Goal: Task Accomplishment & Management: Manage account settings

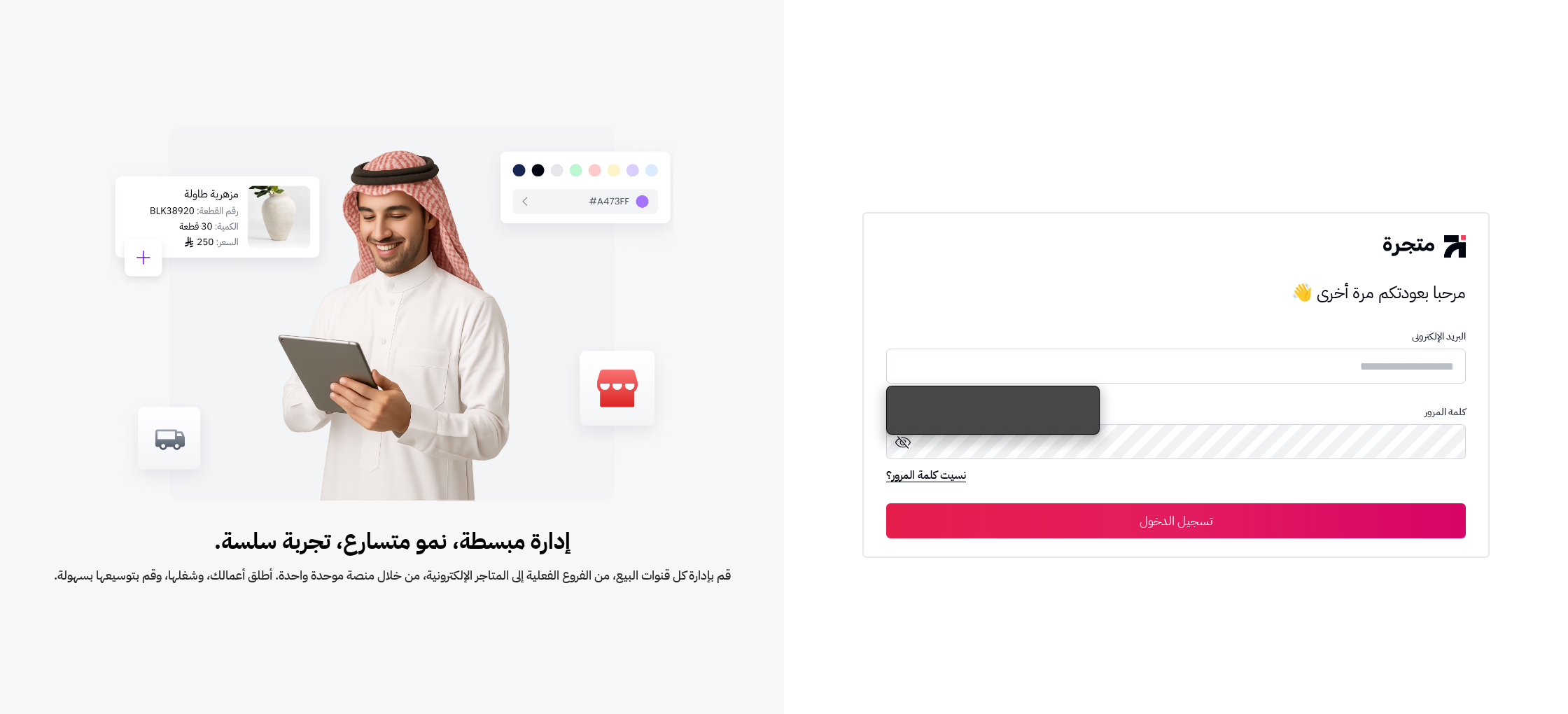
click at [1358, 338] on p "البريد الإلكترونى" at bounding box center [1176, 337] width 579 height 11
drag, startPoint x: 1356, startPoint y: 360, endPoint x: 1347, endPoint y: 380, distance: 21.9
click at [1356, 360] on input "text" at bounding box center [1176, 366] width 579 height 37
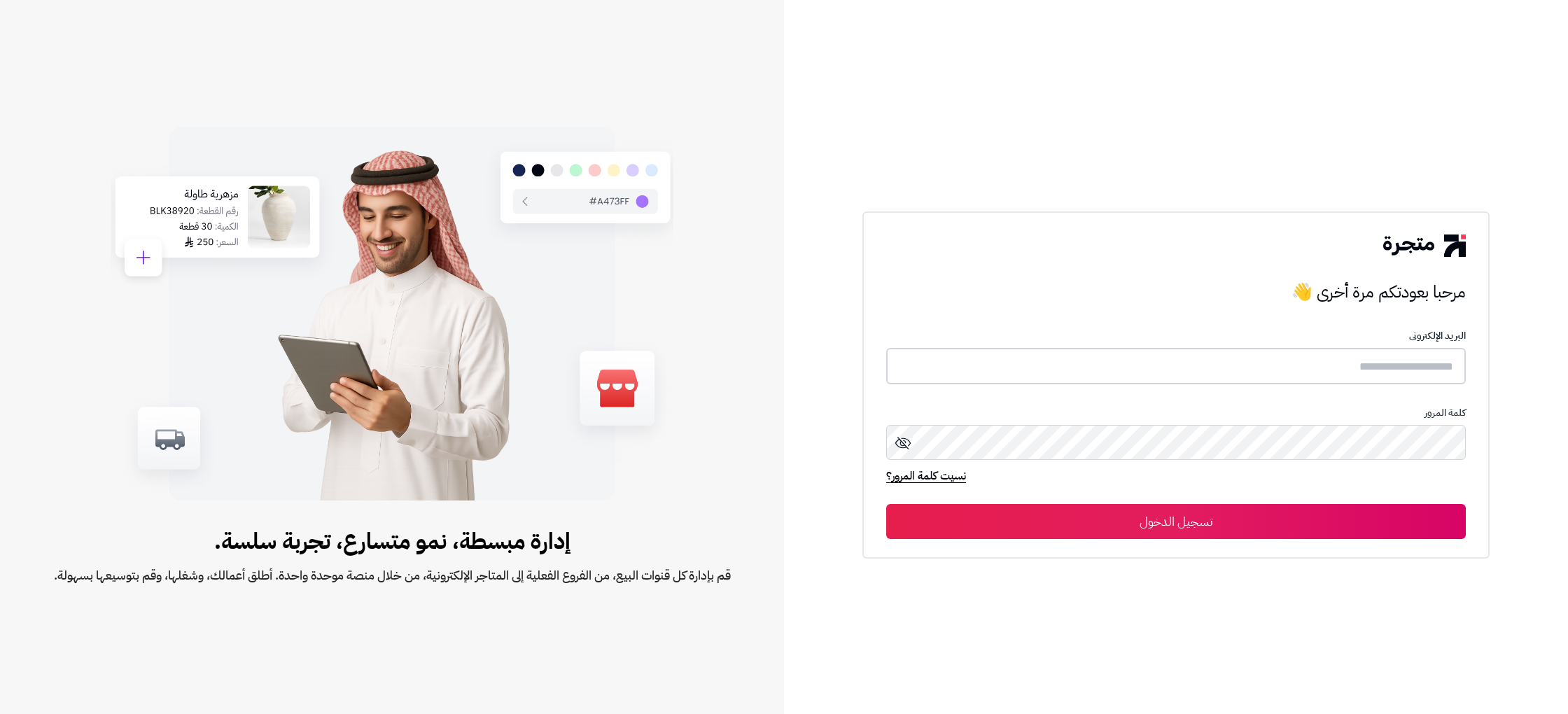
type input "**********"
click at [1248, 530] on button "تسجيل الدخول" at bounding box center [1176, 520] width 579 height 35
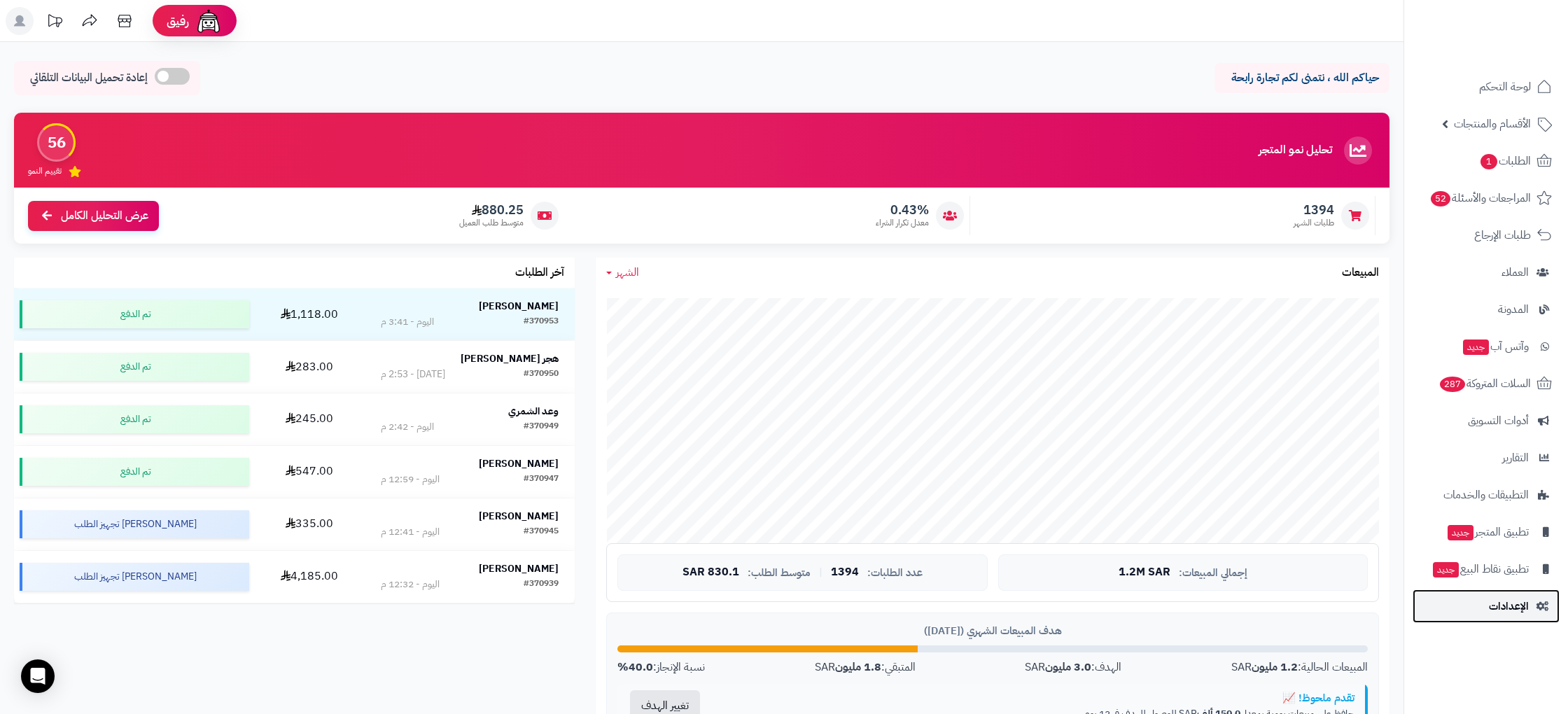
click at [1499, 618] on link "الإعدادات" at bounding box center [1486, 607] width 147 height 34
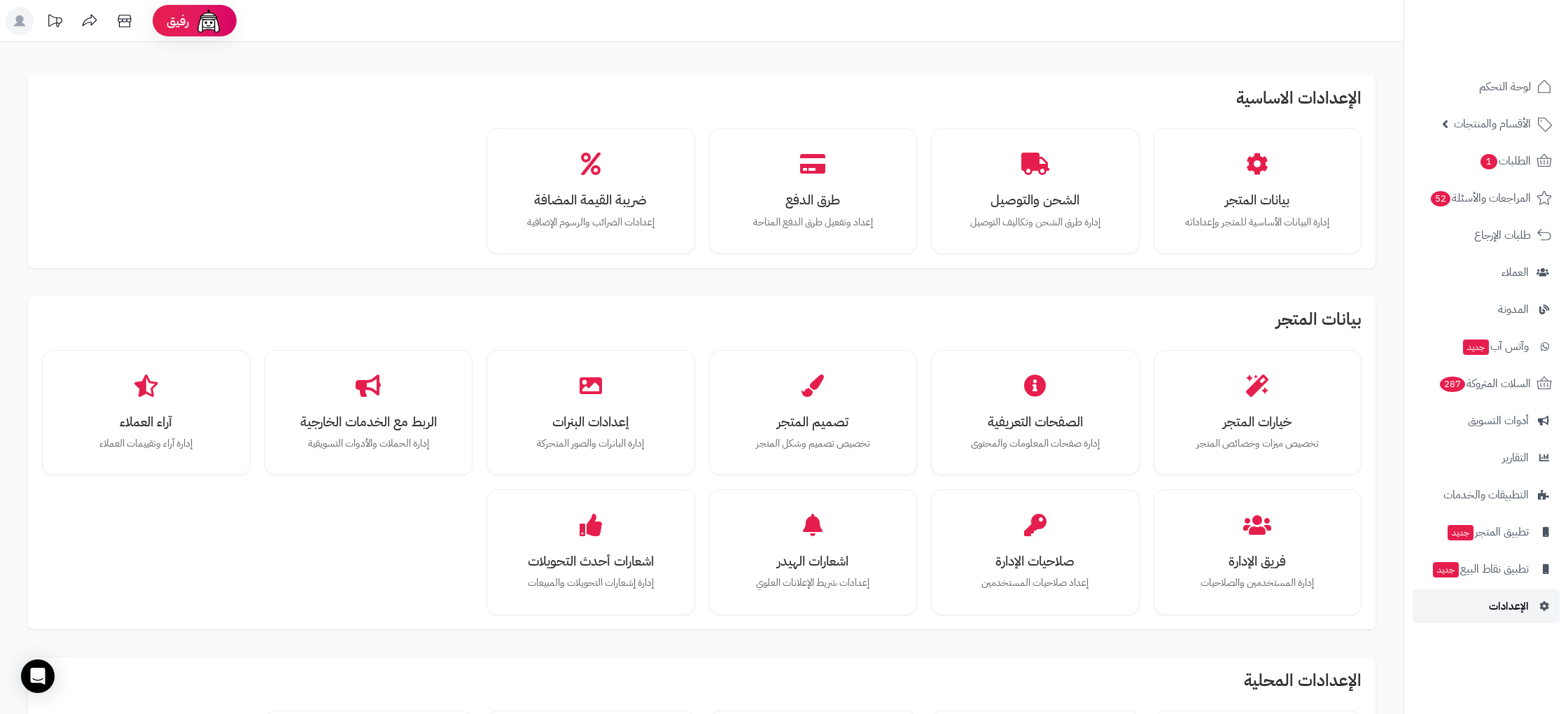
click at [1503, 618] on link "الإعدادات" at bounding box center [1486, 607] width 147 height 34
click at [1489, 212] on link "المراجعات والأسئلة 52" at bounding box center [1486, 198] width 147 height 34
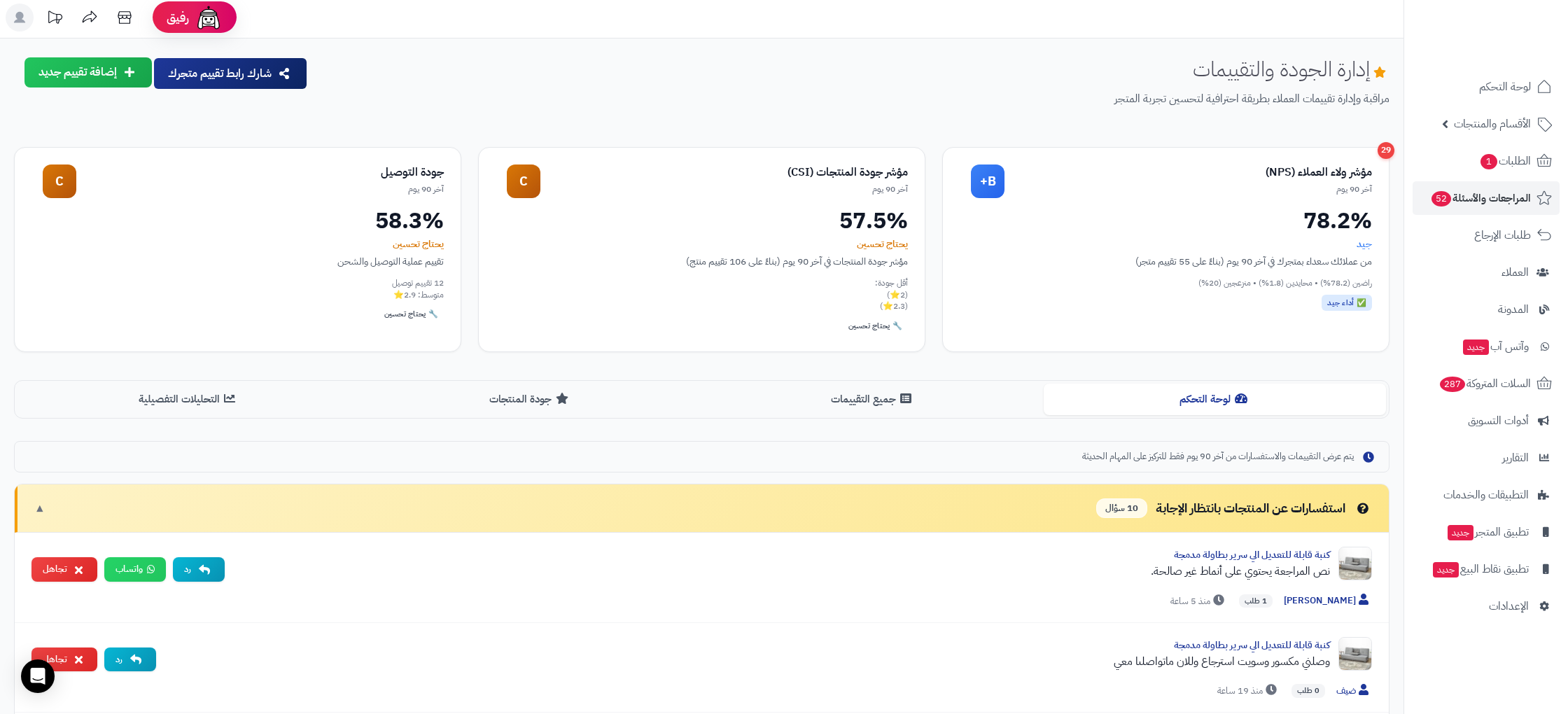
scroll to position [7, 0]
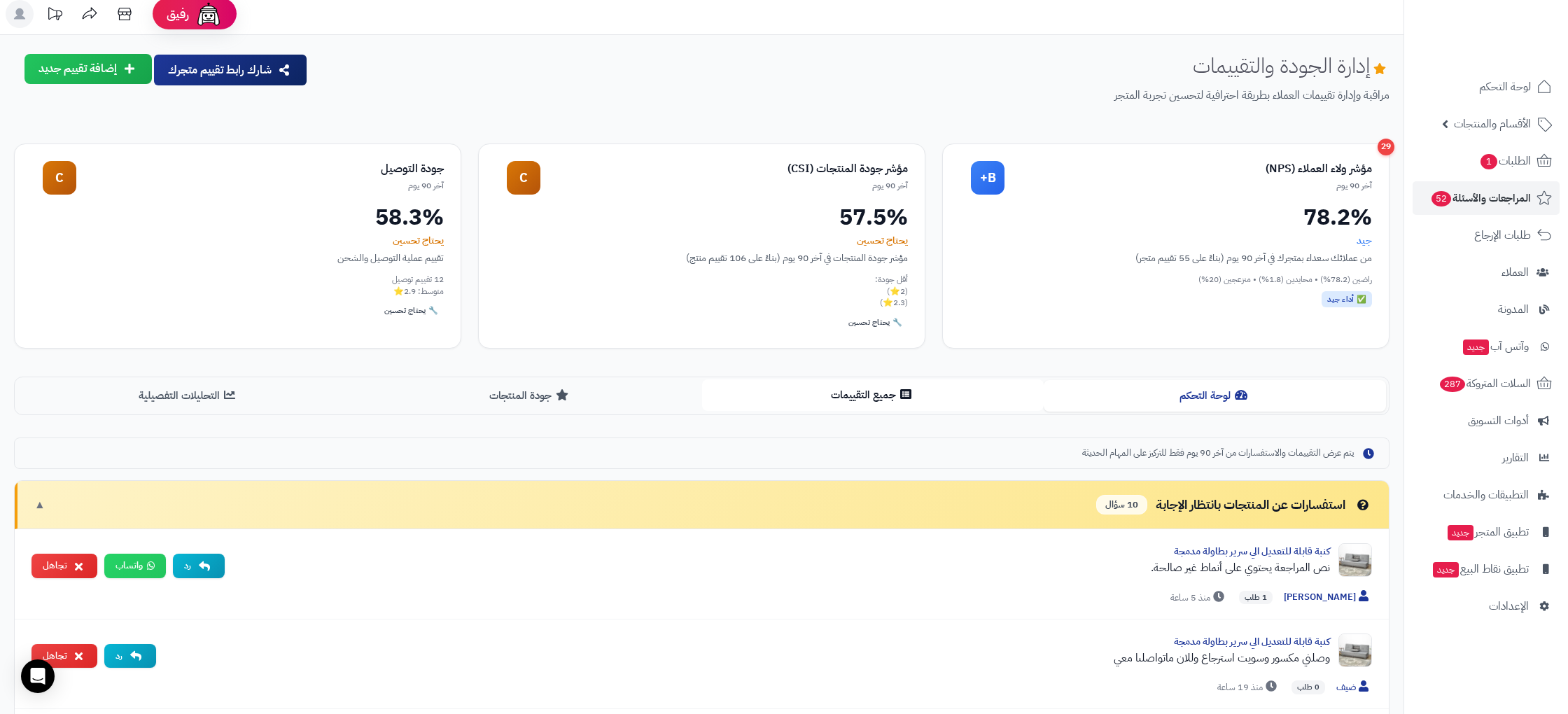
click at [960, 393] on button "جميع التقييمات" at bounding box center [873, 395] width 343 height 31
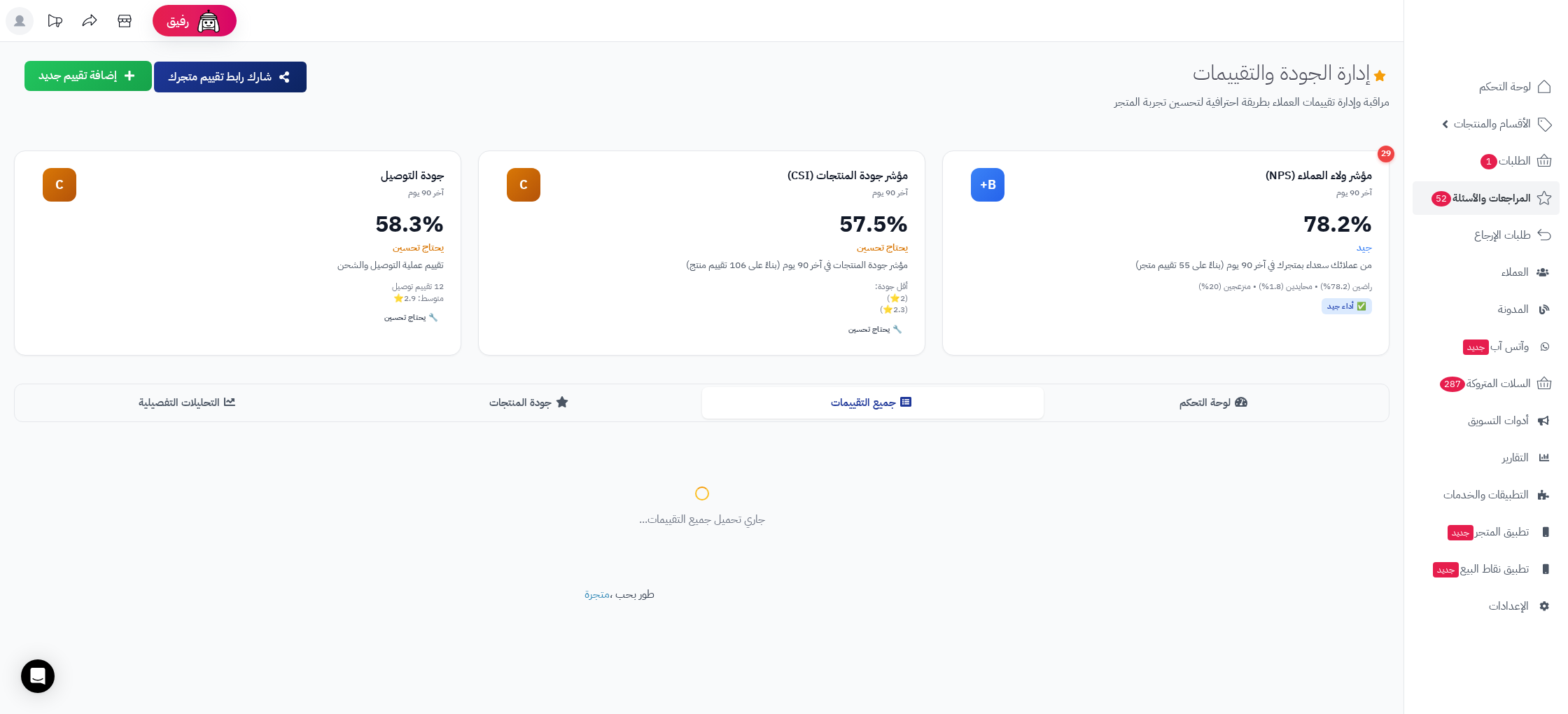
scroll to position [0, 0]
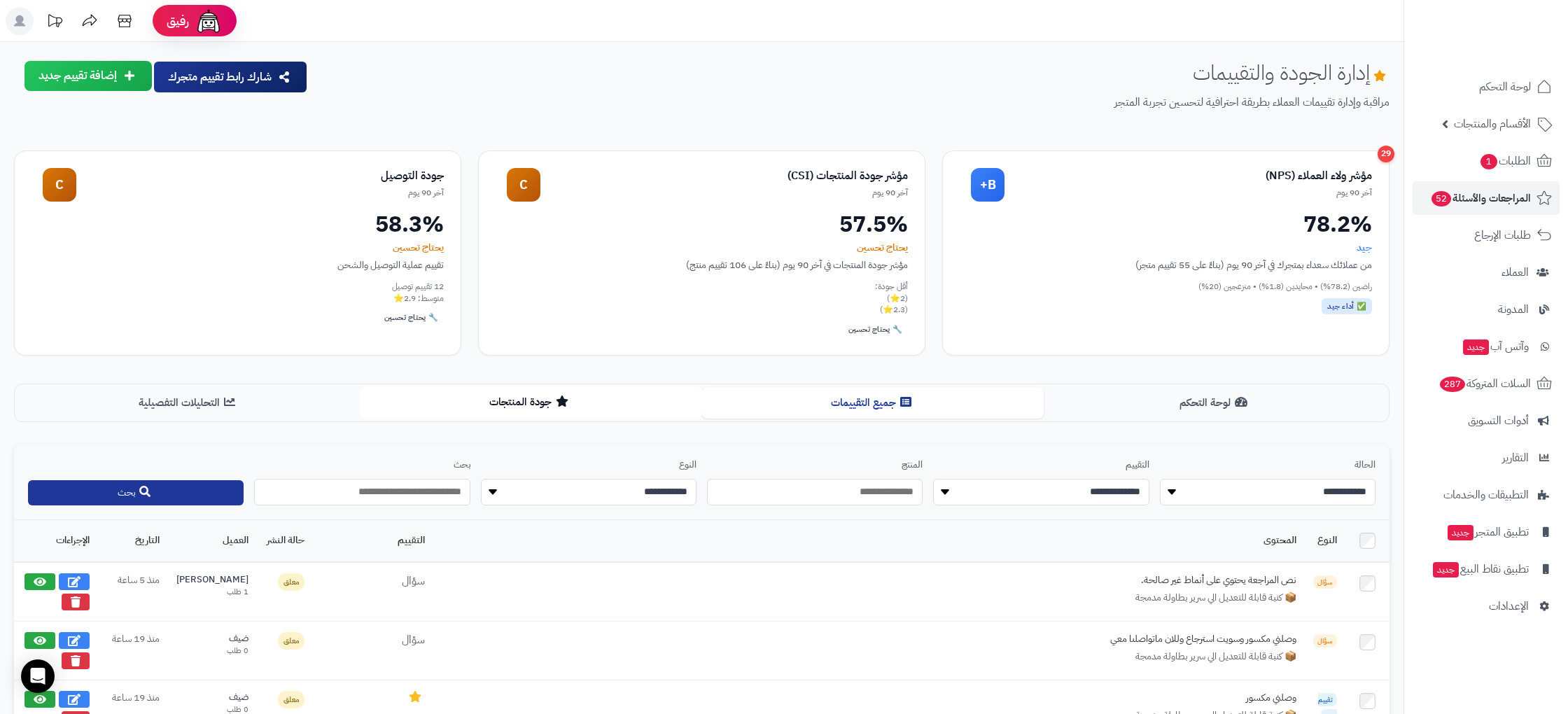
click at [544, 404] on button "جودة المنتجات" at bounding box center [530, 402] width 343 height 31
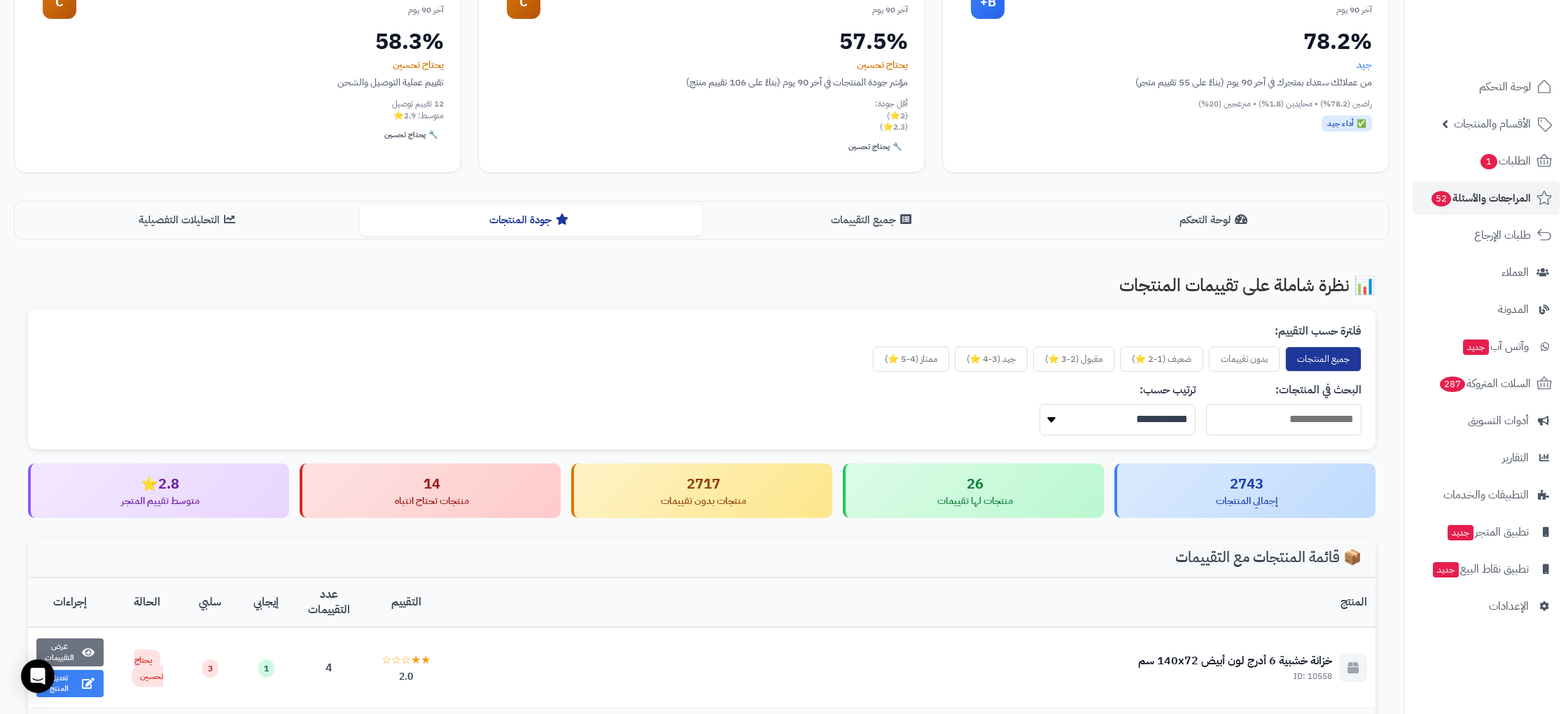
scroll to position [170, 0]
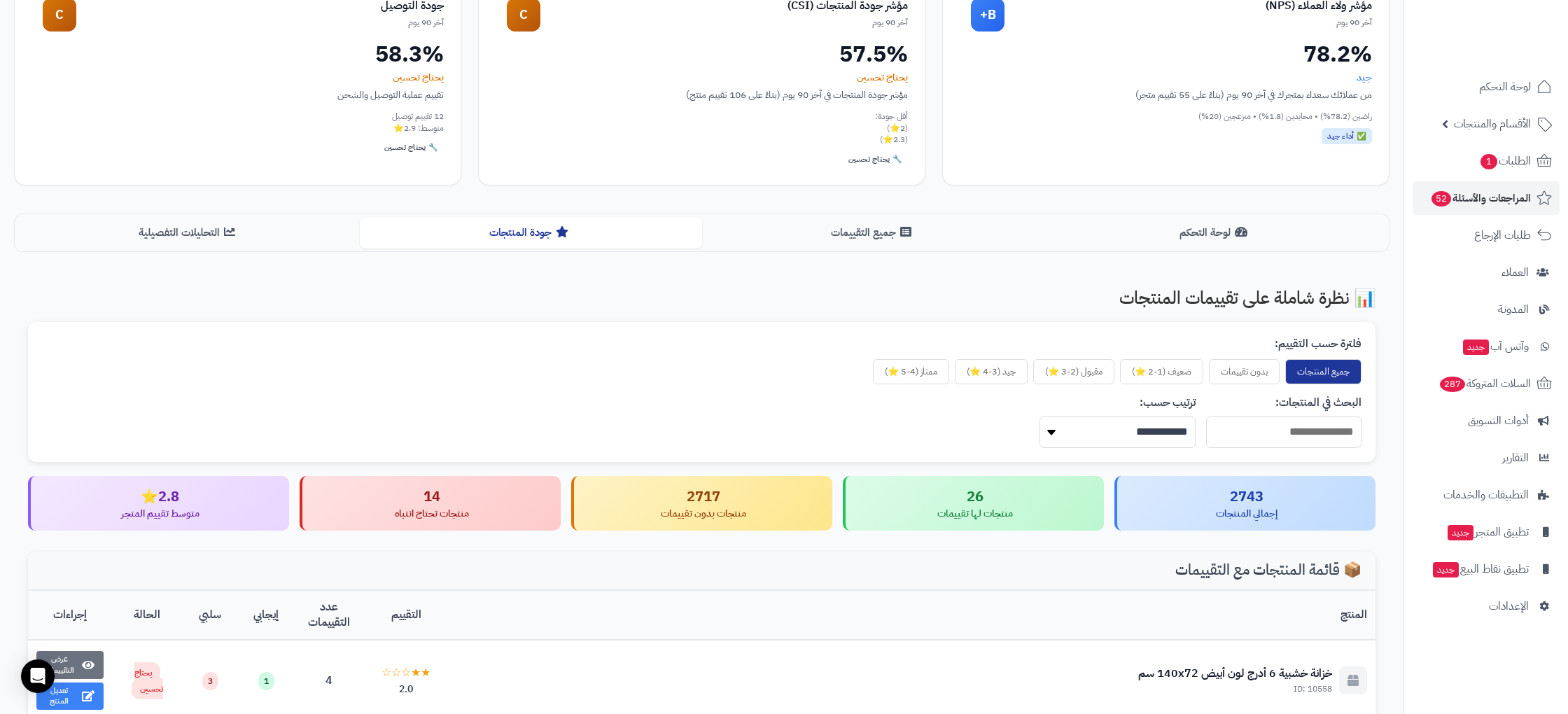
click at [234, 254] on div "إدارة الجودة والتقييمات مراقبة وإدارة تقييمات العملاء بطريقة احترافية لتحسين تج…" at bounding box center [702, 473] width 1404 height 1165
click at [238, 239] on button "التحليلات التفصيلية" at bounding box center [189, 233] width 343 height 31
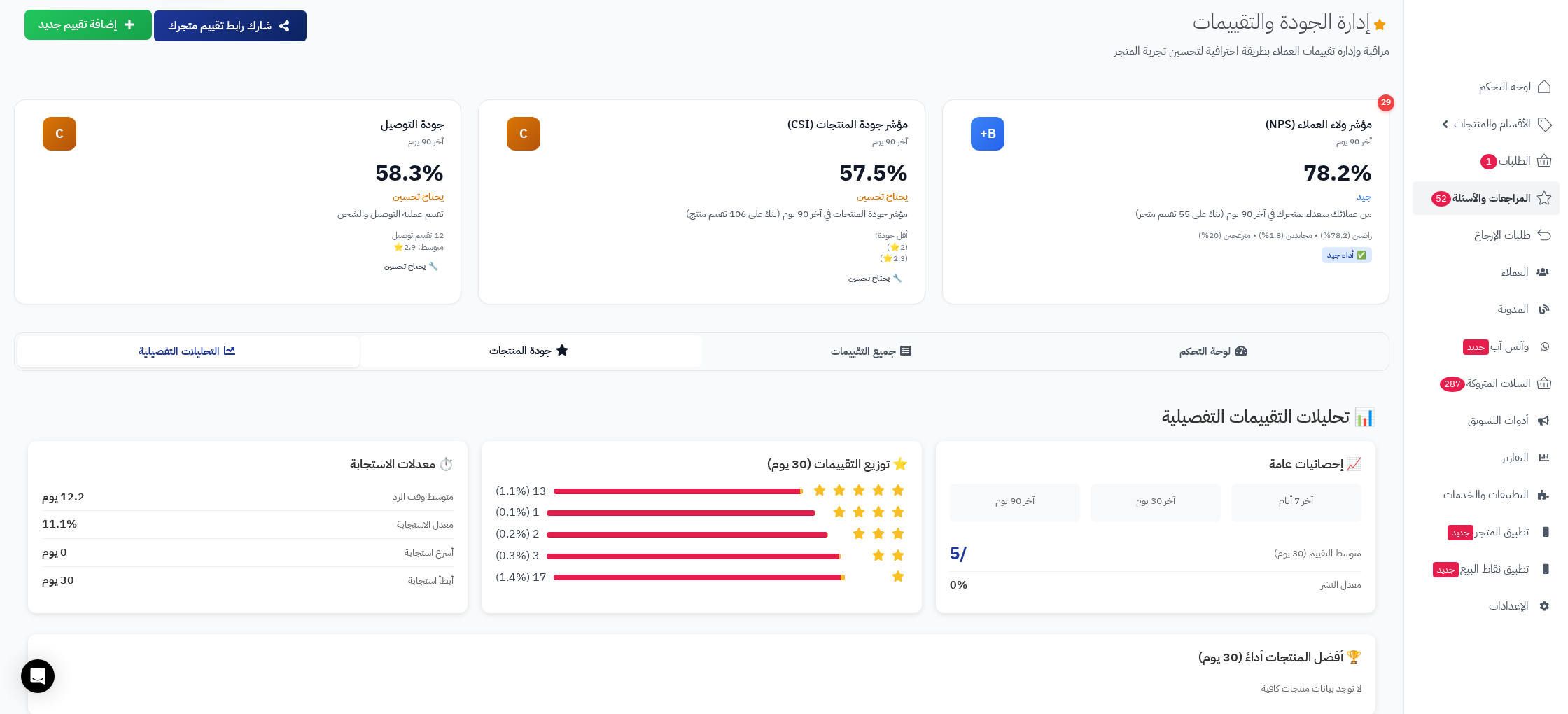
scroll to position [52, 0]
drag, startPoint x: 555, startPoint y: 352, endPoint x: 544, endPoint y: 351, distance: 11.0
click at [555, 351] on button "جودة المنتجات" at bounding box center [530, 350] width 343 height 31
click at [488, 348] on button "جودة المنتجات" at bounding box center [530, 350] width 343 height 31
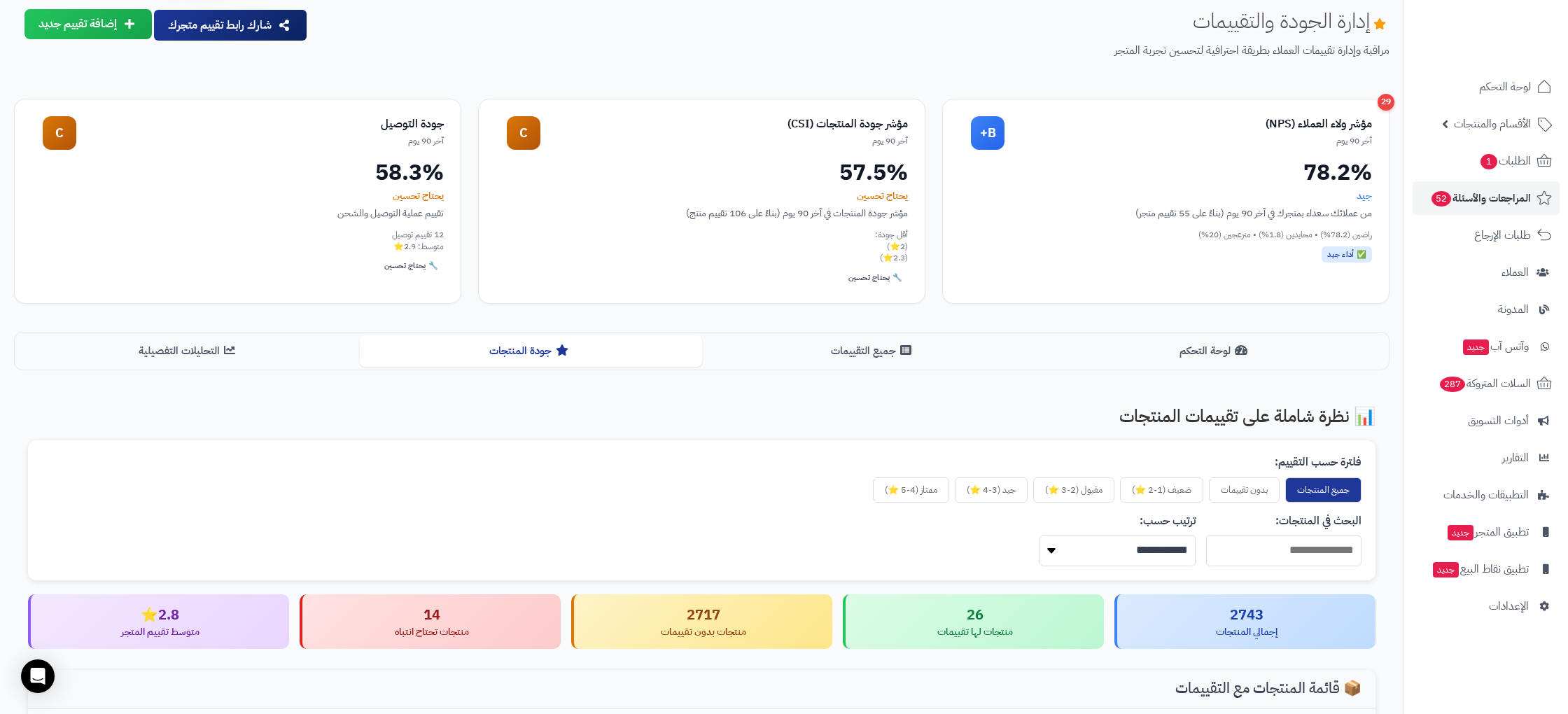
click at [842, 354] on button "جميع التقييمات" at bounding box center [873, 351] width 343 height 31
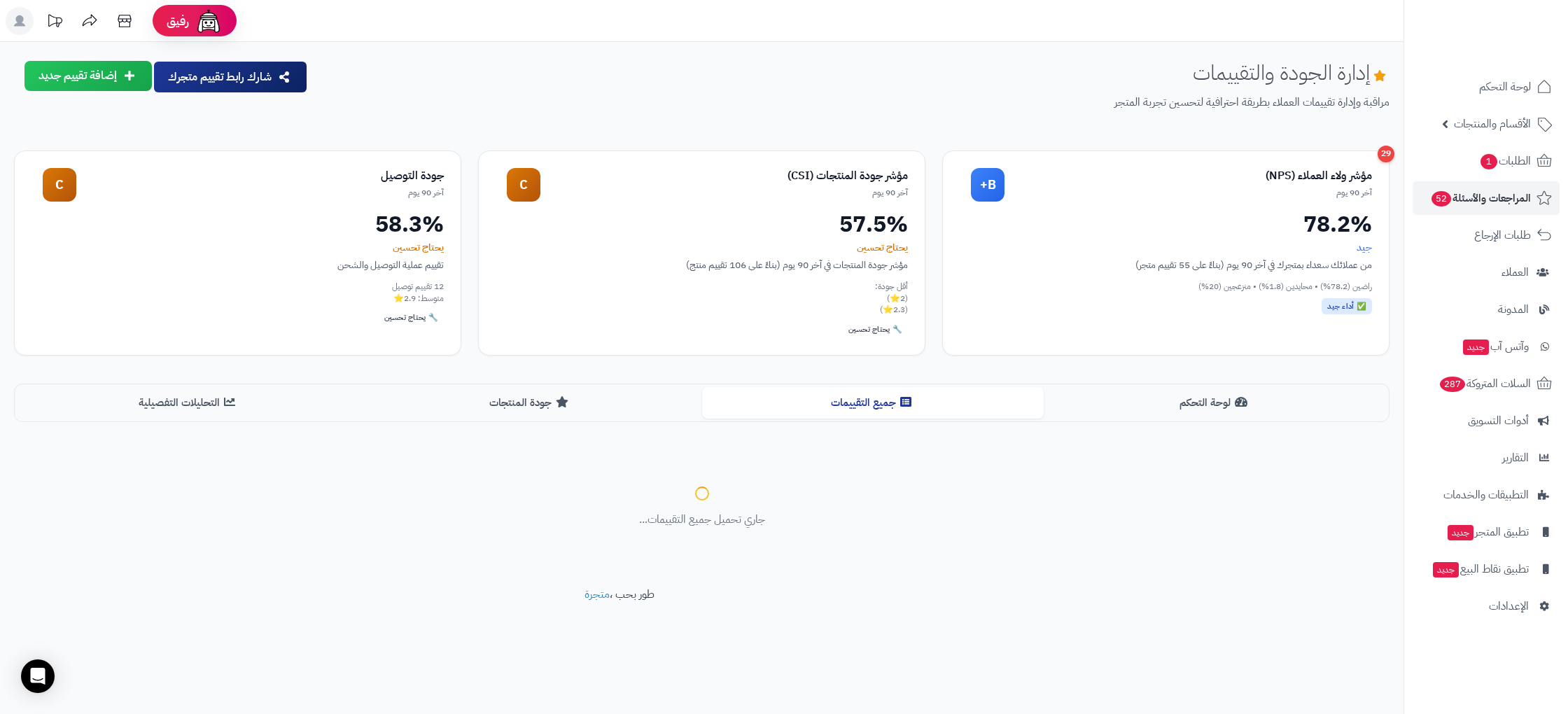
scroll to position [0, 0]
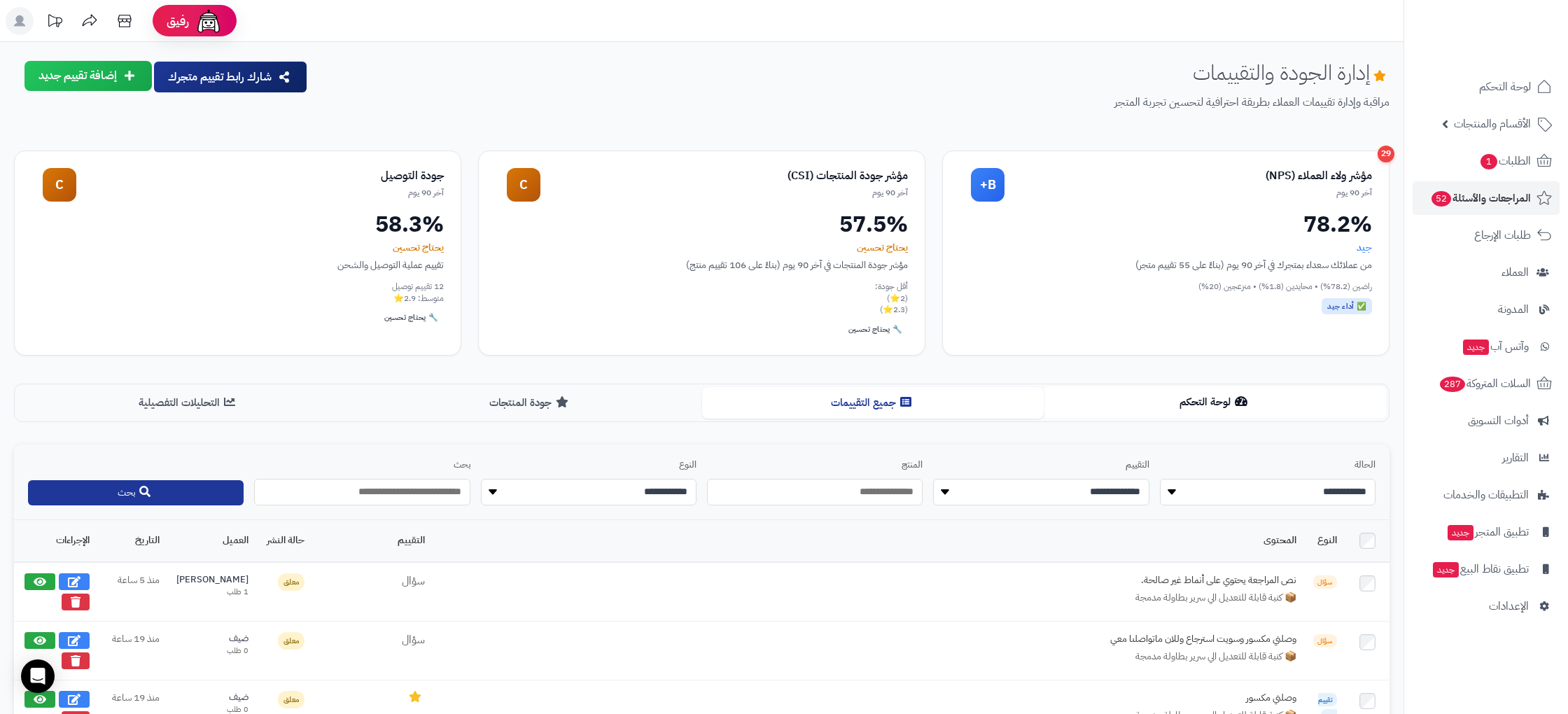
click at [1167, 404] on button "لوحة التحكم" at bounding box center [1214, 402] width 343 height 31
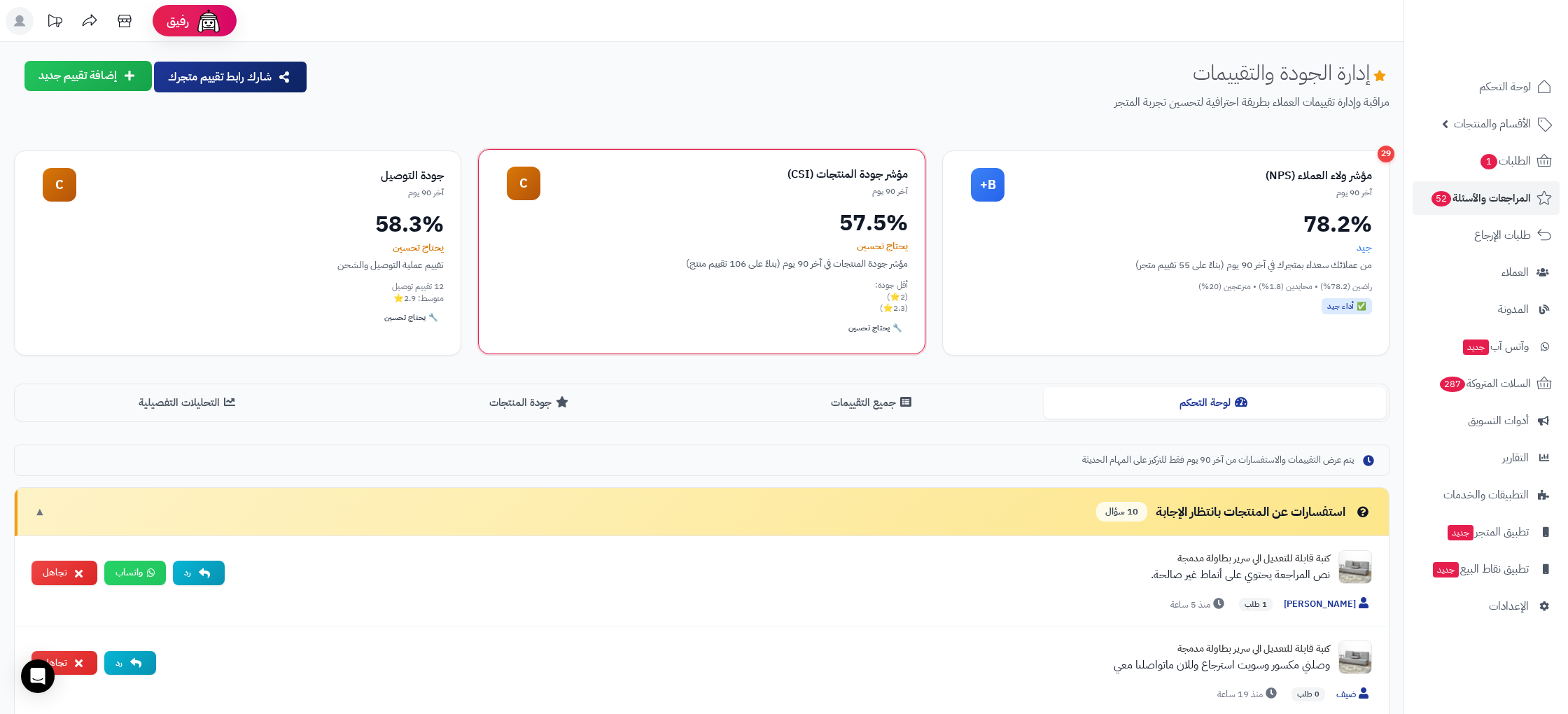
scroll to position [1, 0]
click at [894, 242] on div "يحتاج تحسين" at bounding box center [702, 245] width 413 height 14
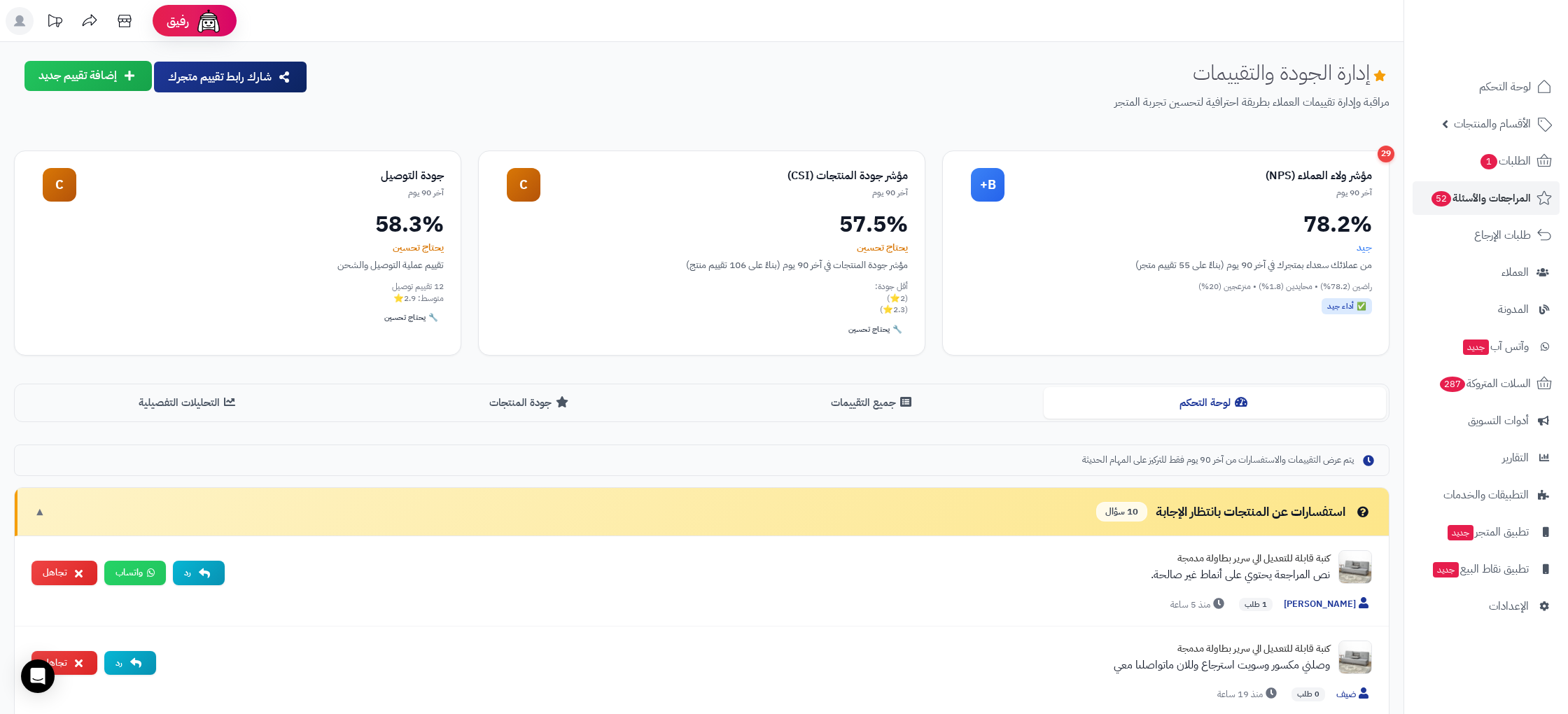
click at [506, 89] on div "إدارة الجودة والتقييمات مراقبة وإدارة تقييمات العملاء بطريقة احترافية لتحسين تج…" at bounding box center [854, 96] width 1071 height 72
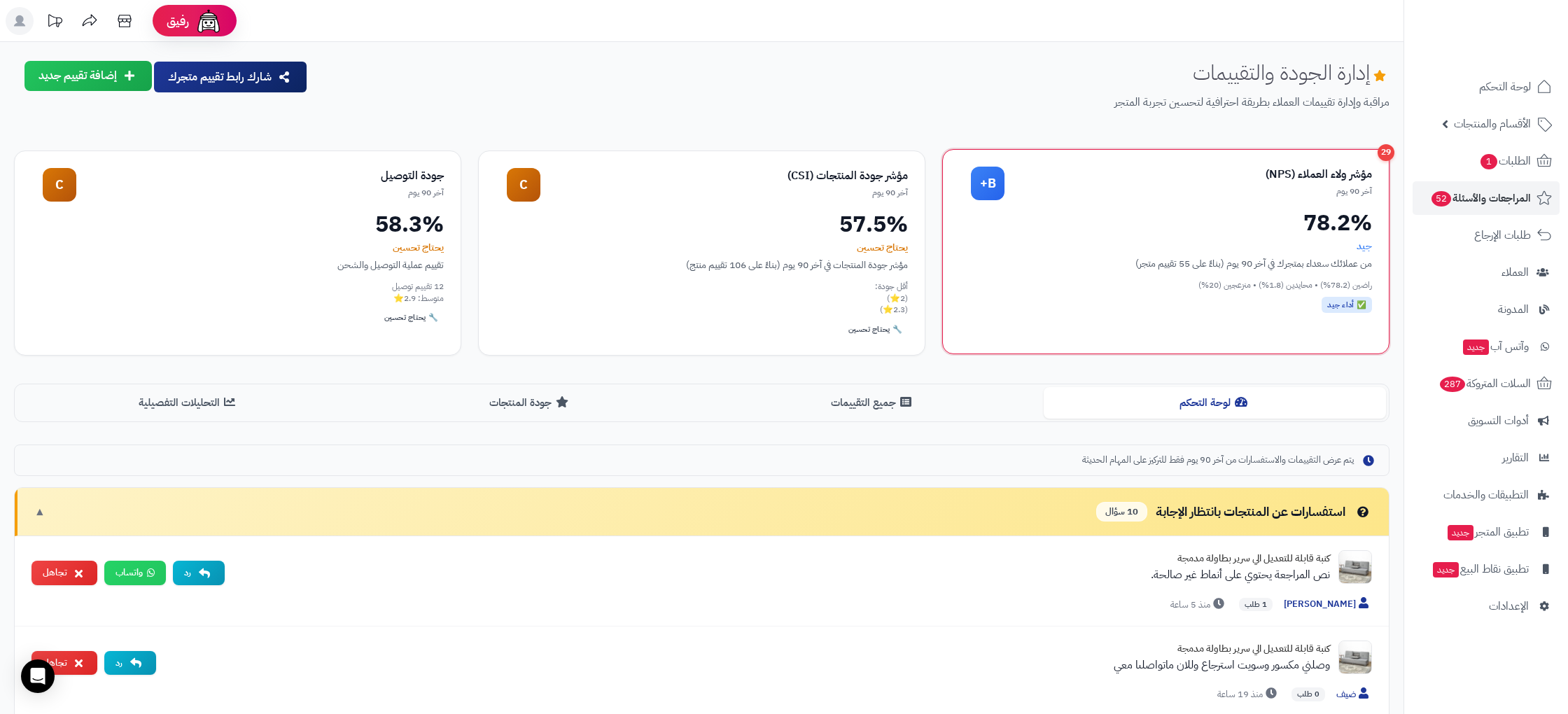
click at [1058, 266] on div "من عملائك سعداء بمتجرك في آخر 90 يوم (بناءً على 55 تقييم متجر)" at bounding box center [1166, 263] width 413 height 14
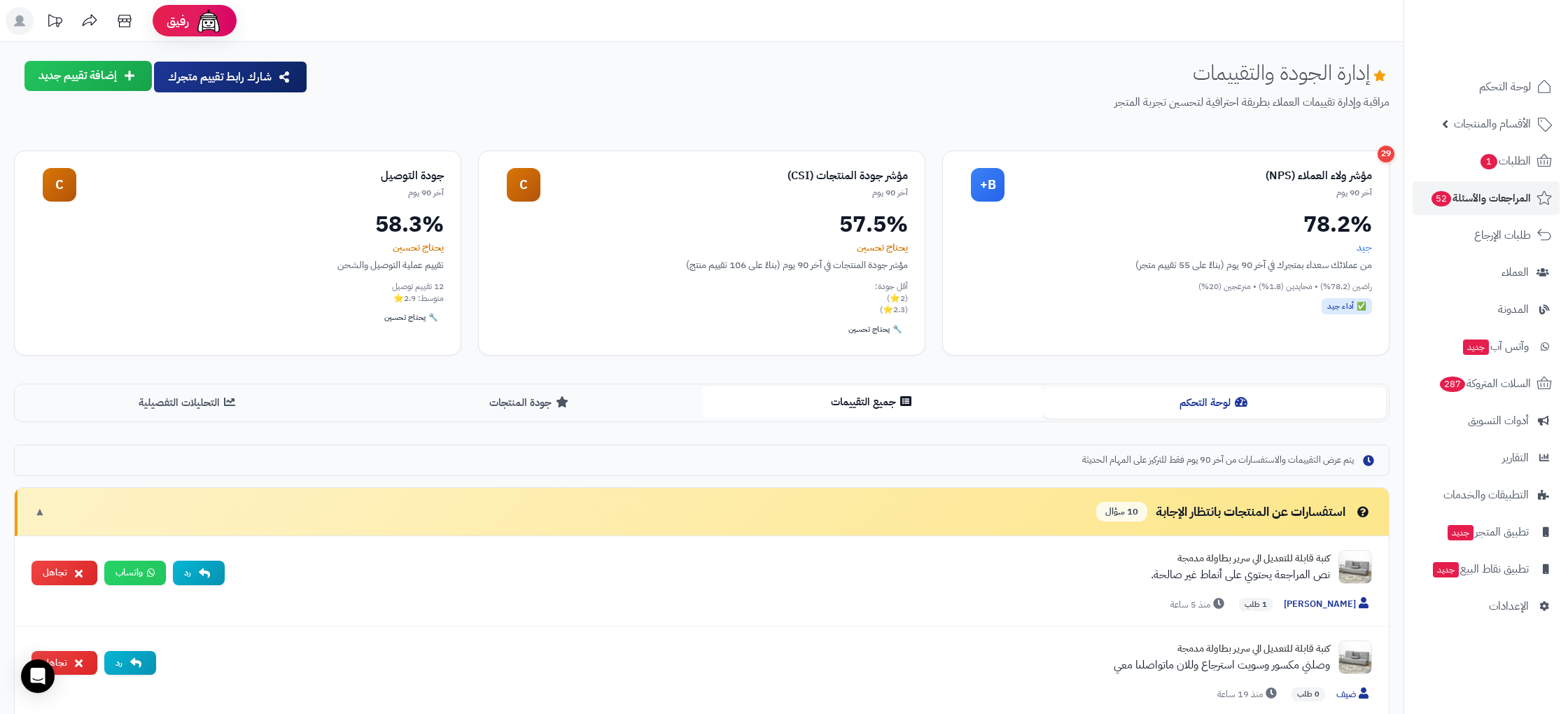
click at [858, 405] on button "جميع التقييمات" at bounding box center [873, 402] width 343 height 31
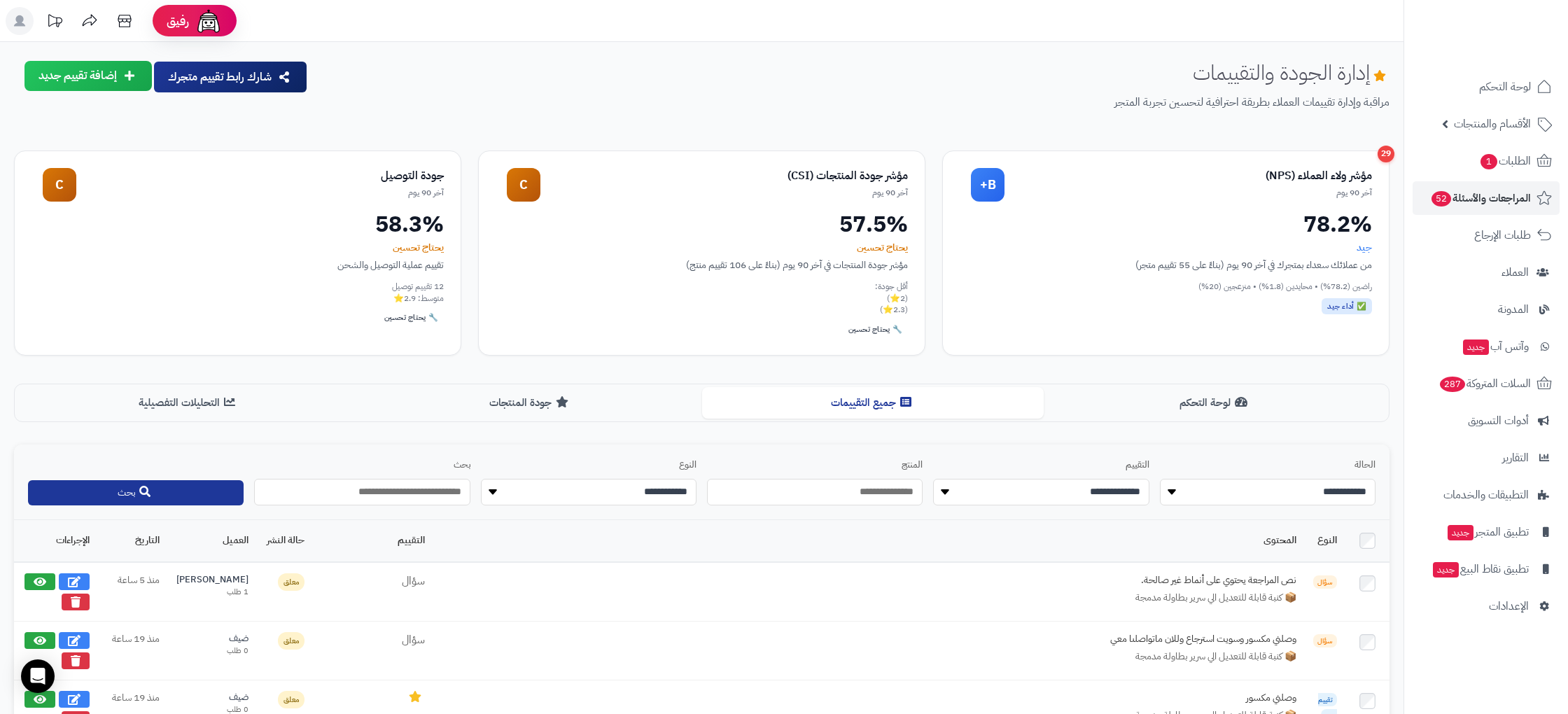
click at [549, 399] on button "جودة المنتجات" at bounding box center [530, 402] width 343 height 31
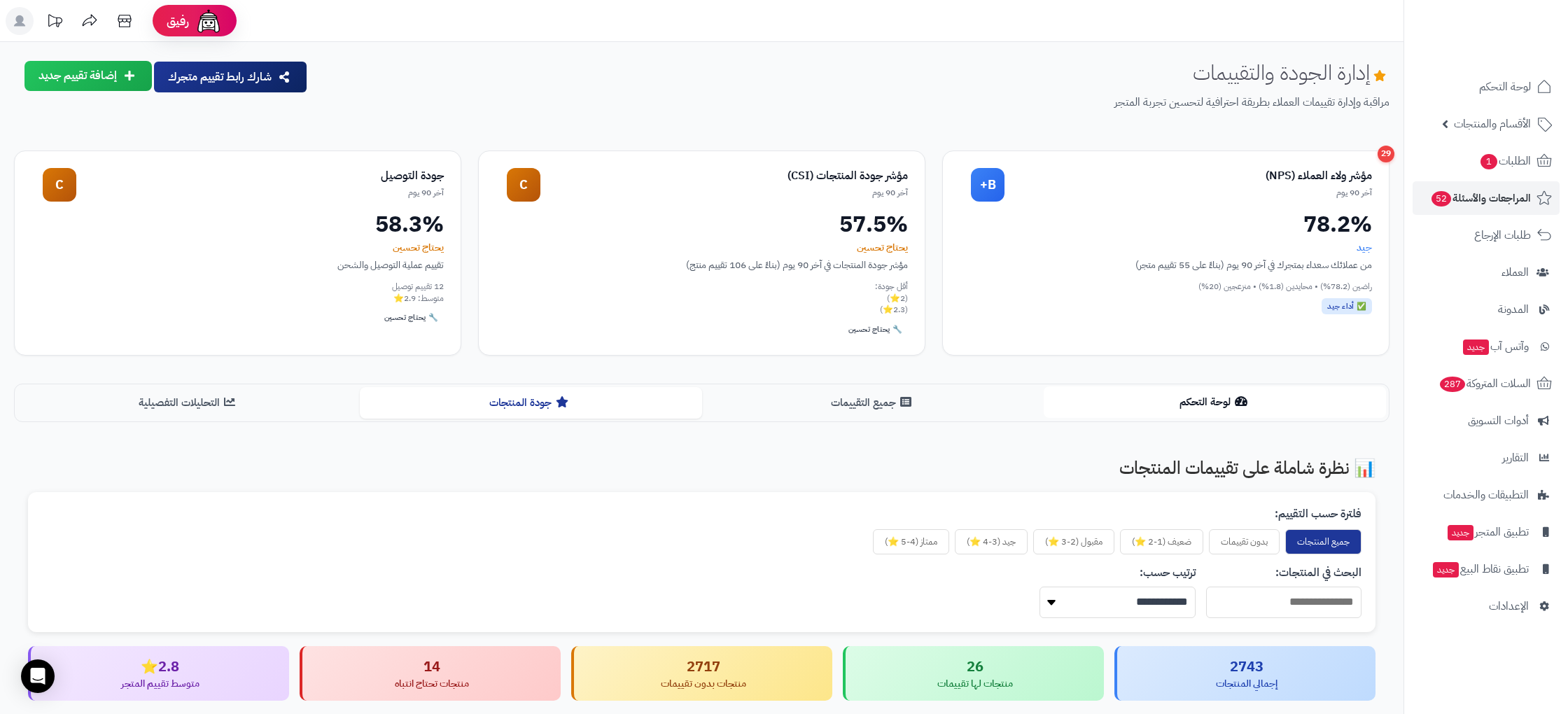
click at [1215, 414] on button "لوحة التحكم" at bounding box center [1214, 402] width 343 height 31
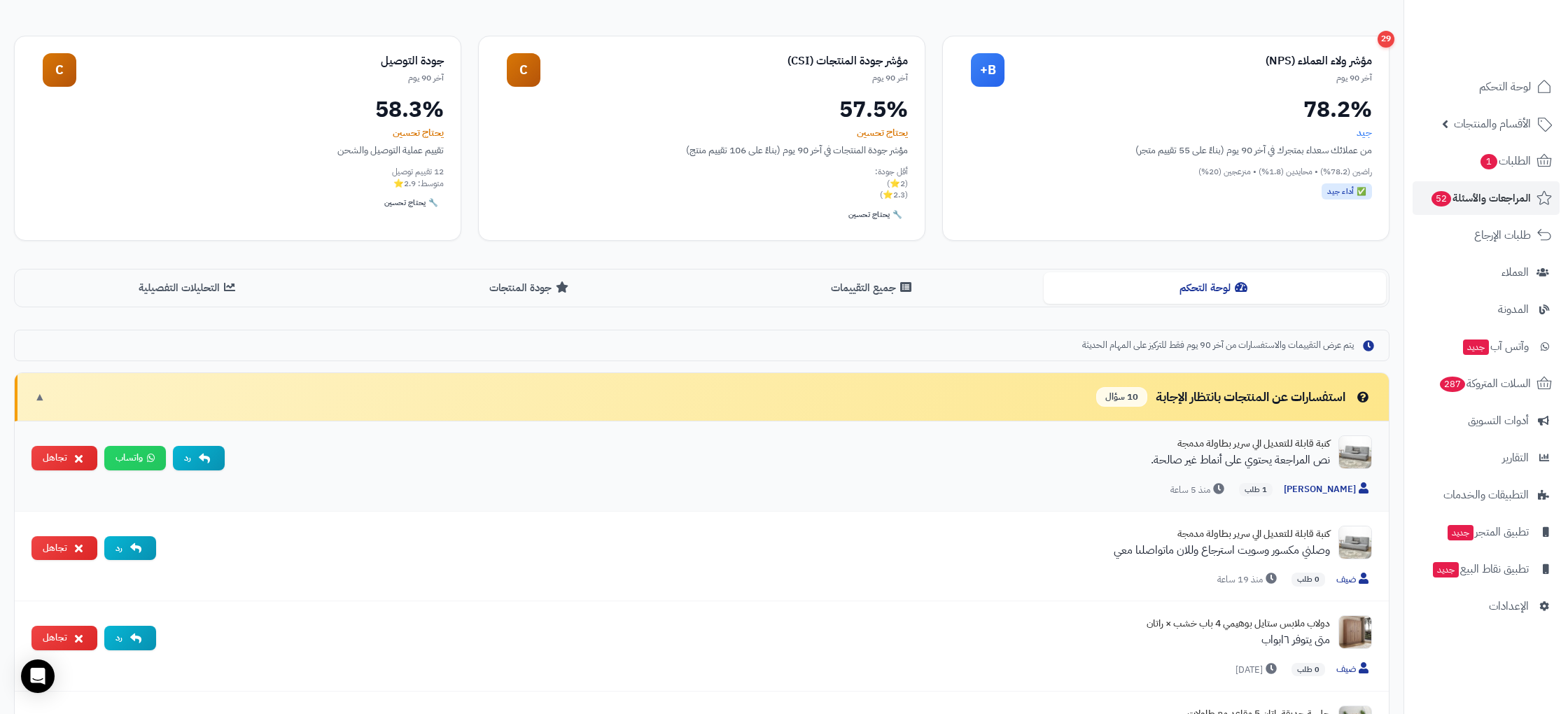
scroll to position [124, 0]
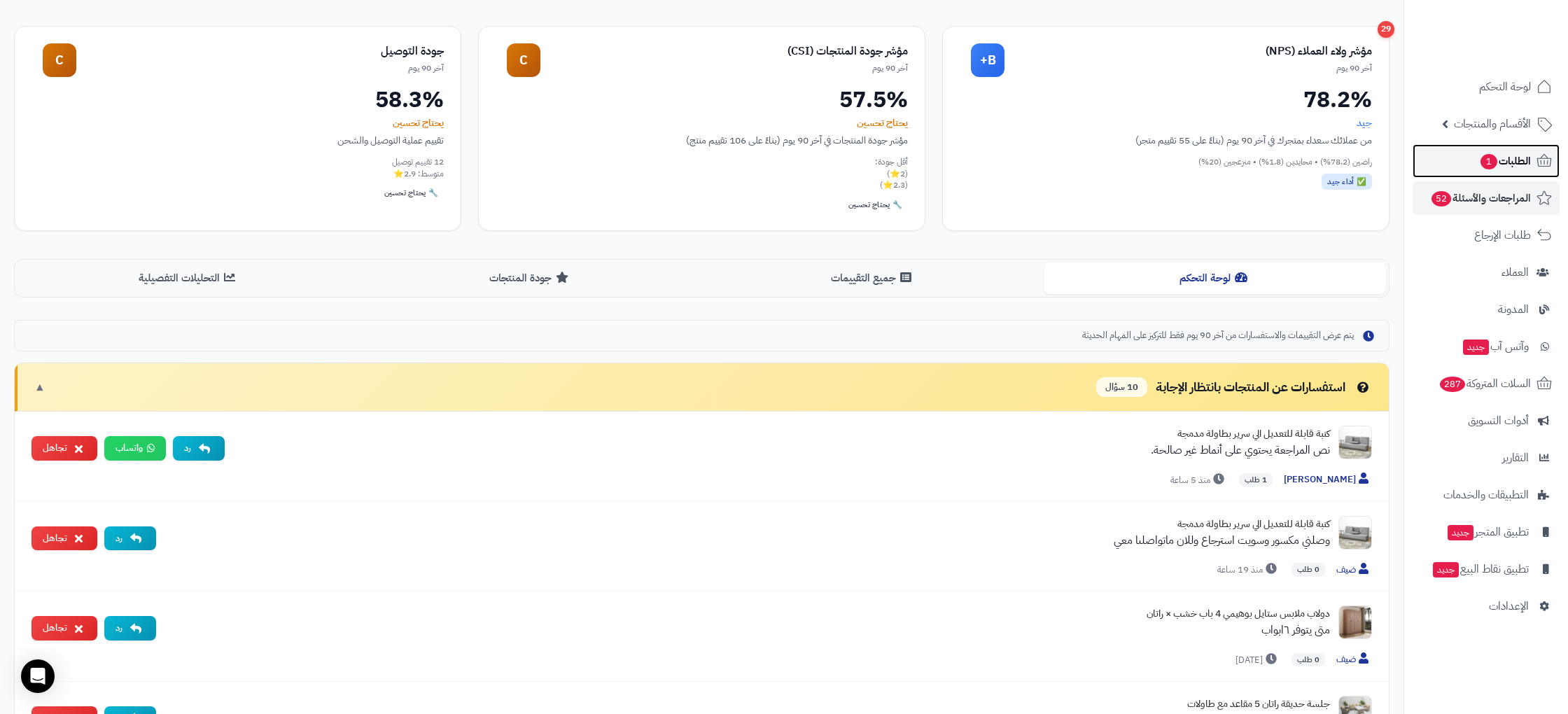
click at [1522, 165] on span "الطلبات 1" at bounding box center [1505, 161] width 52 height 19
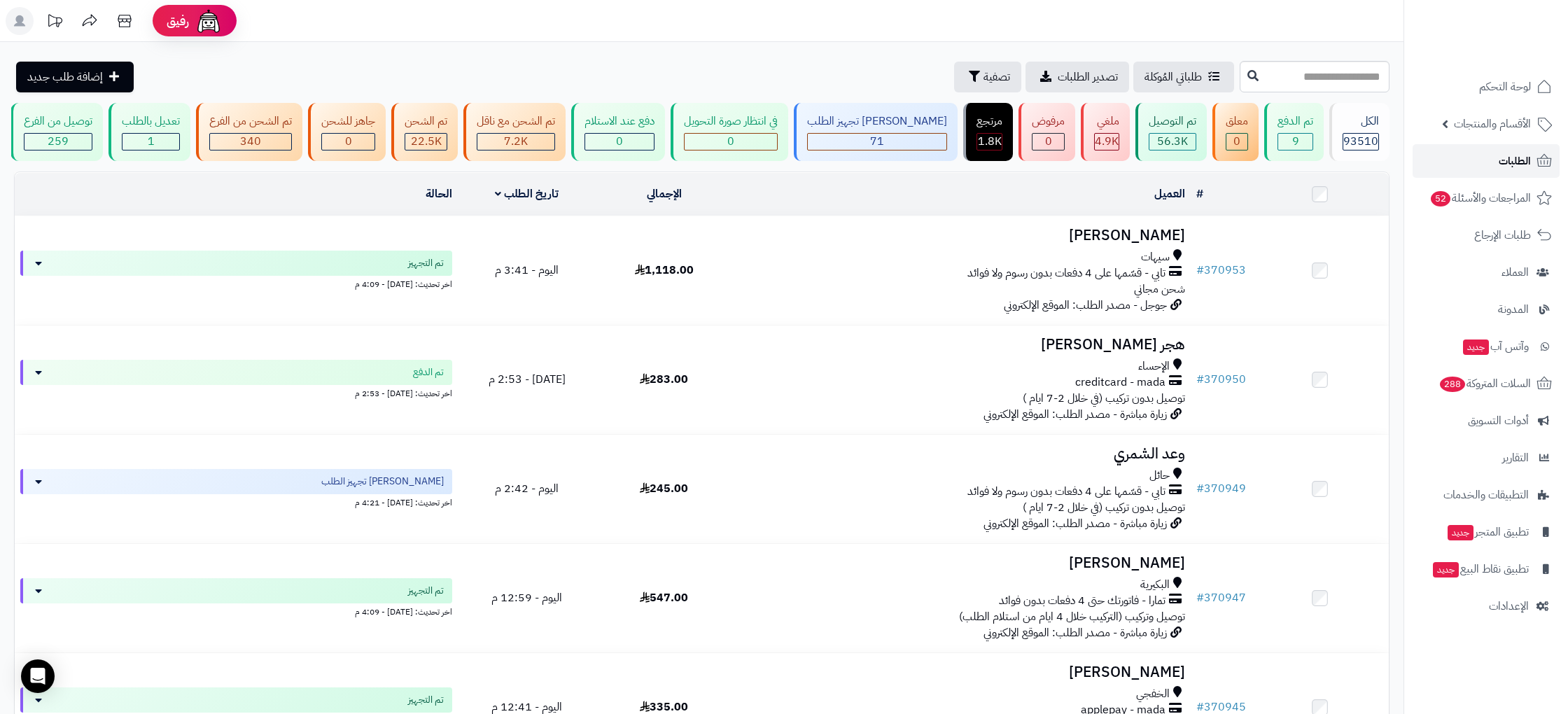
click at [1534, 157] on link "الطلبات" at bounding box center [1486, 162] width 147 height 34
click at [1489, 131] on span "الأقسام والمنتجات" at bounding box center [1492, 124] width 77 height 19
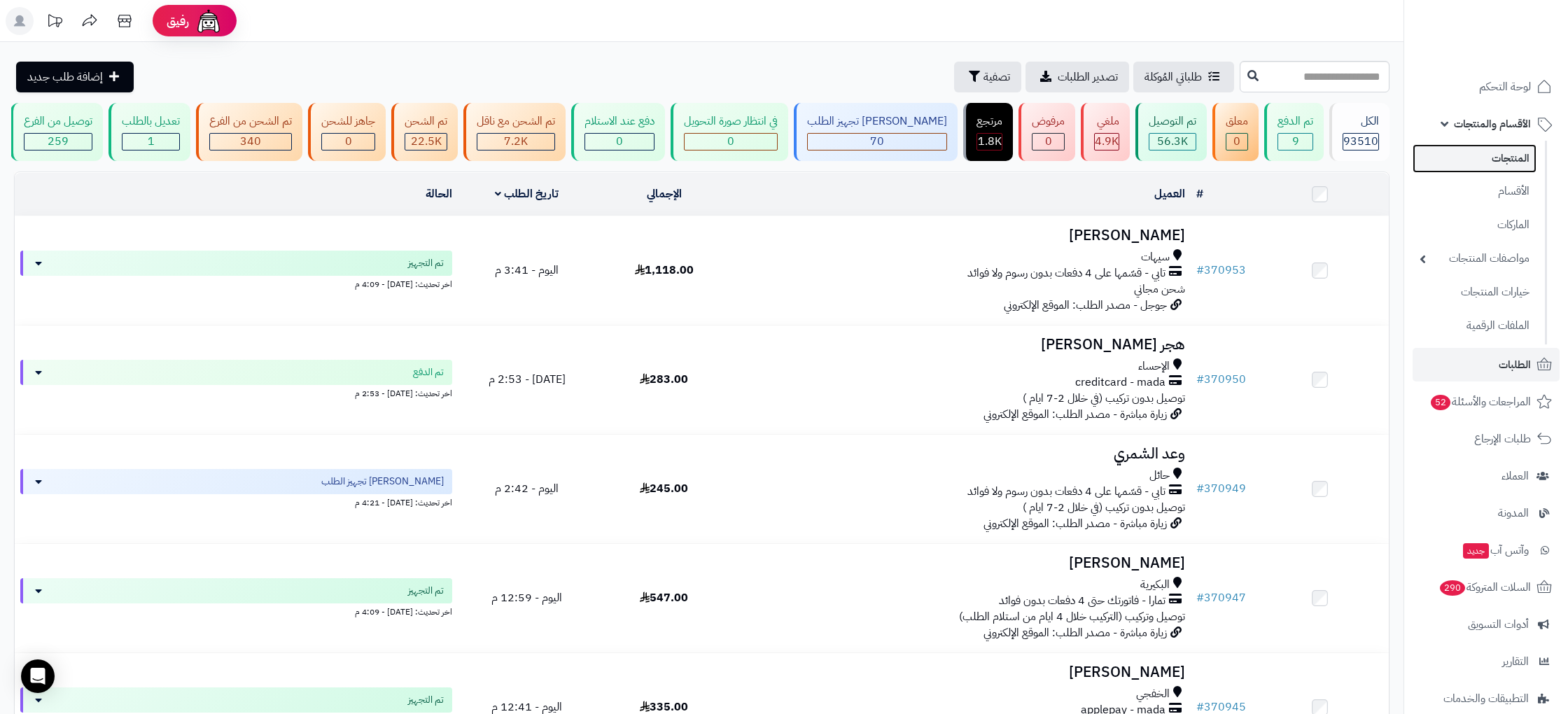
click at [1504, 155] on link "المنتجات" at bounding box center [1474, 159] width 124 height 29
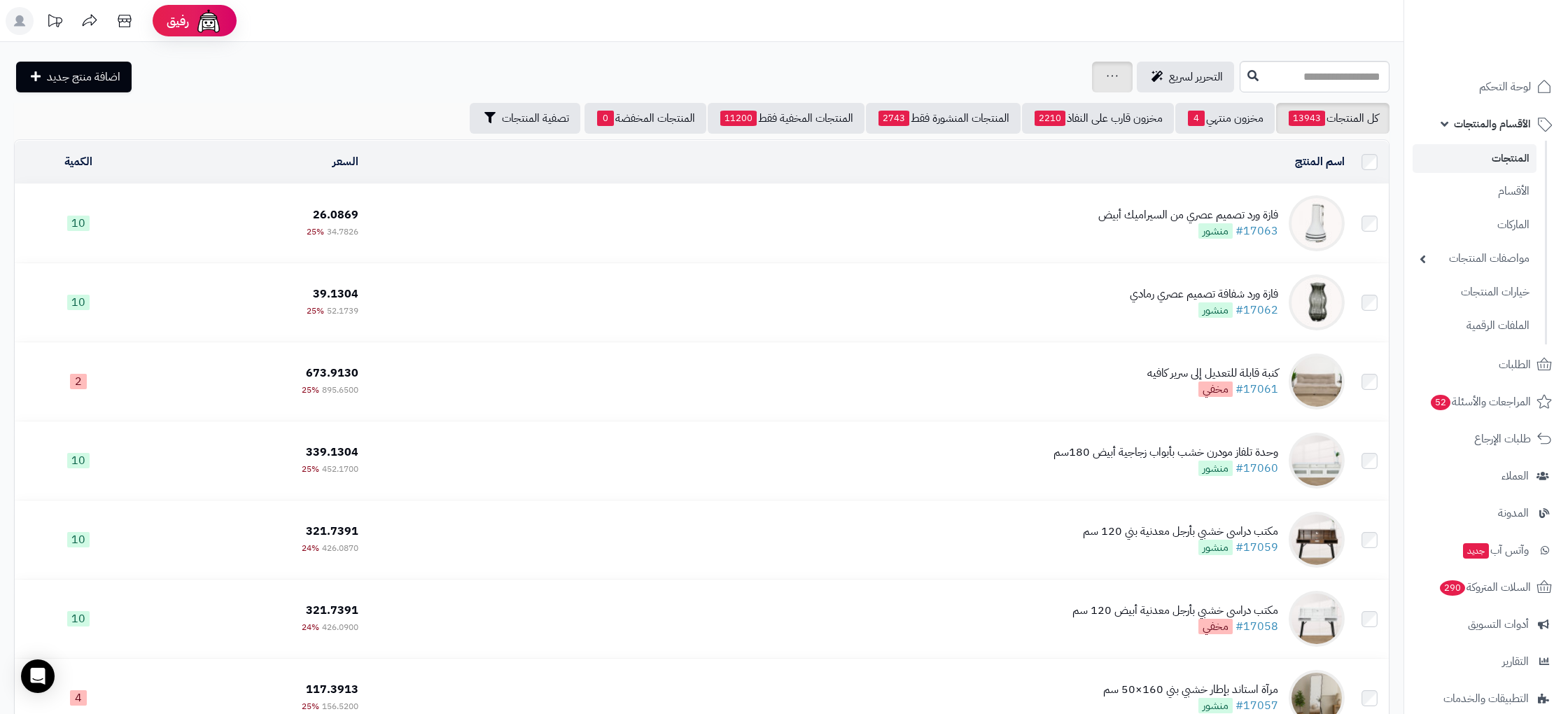
click at [1092, 66] on div "جرد مخزون المنتجات جرد مخزون الخيارات فقط تعديل أسعار المنتجات الملصقات تصدير ا…" at bounding box center [1112, 77] width 41 height 30
click at [1010, 70] on div "التحرير لسريع جرد مخزون المنتجات جرد مخزون الخيارات فقط تعديل أسعار المنتجات ال…" at bounding box center [625, 77] width 1222 height 30
click at [1046, 67] on div "التحرير لسريع جرد مخزون المنتجات جرد مخزون الخيارات فقط تعديل أسعار المنتجات ال…" at bounding box center [625, 77] width 1222 height 30
click at [1120, 72] on div "جرد مخزون المنتجات جرد مخزون الخيارات فقط تعديل أسعار المنتجات الملصقات تصدير ا…" at bounding box center [1112, 77] width 41 height 30
click at [1107, 84] on link at bounding box center [1112, 77] width 11 height 17
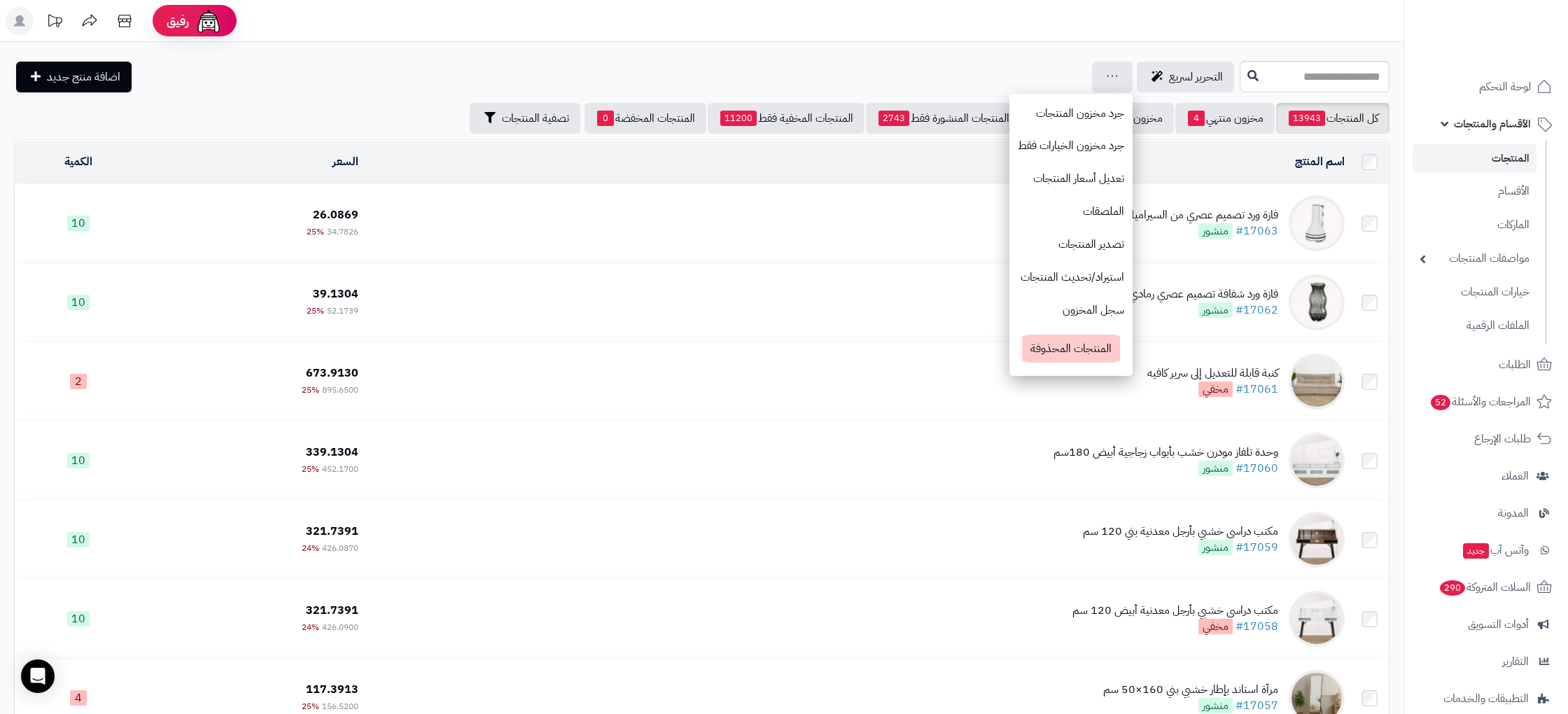
click at [677, 42] on div "**********" at bounding box center [702, 550] width 1404 height 1016
